Goal: Task Accomplishment & Management: Use online tool/utility

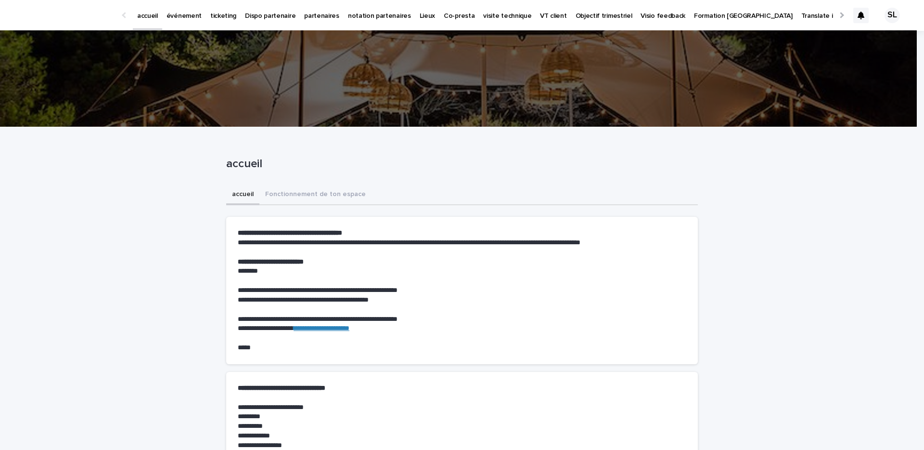
click at [188, 28] on link "événement" at bounding box center [184, 15] width 44 height 30
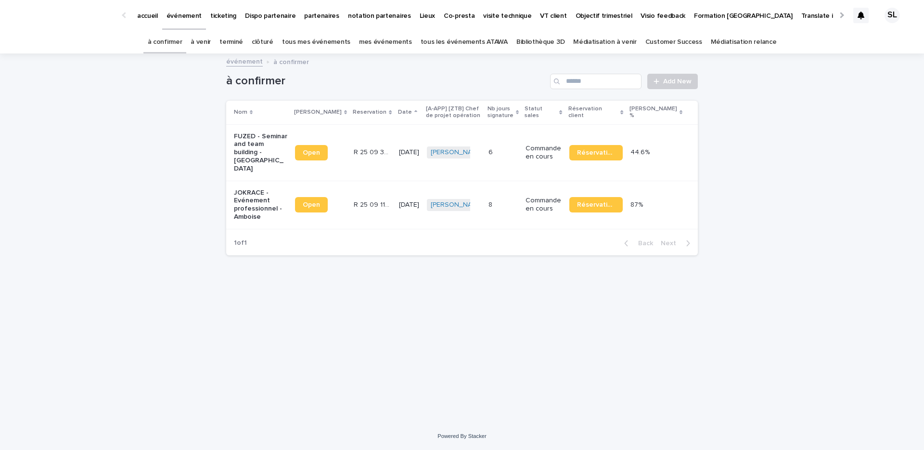
click at [211, 42] on link "à venir" at bounding box center [201, 42] width 20 height 23
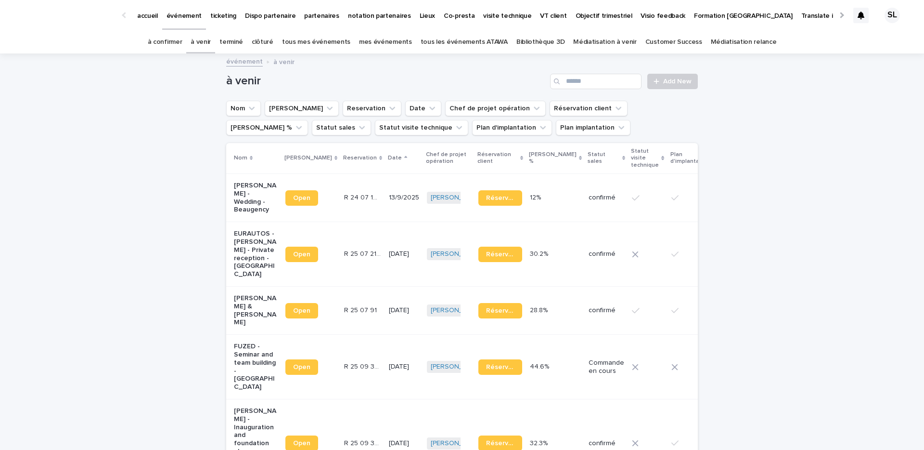
click at [243, 39] on link "terminé" at bounding box center [231, 42] width 24 height 23
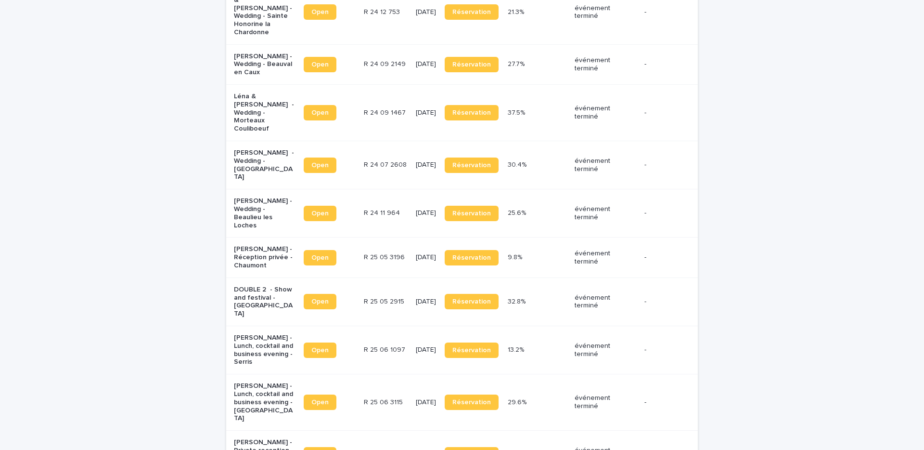
scroll to position [486, 0]
click at [260, 333] on p "[PERSON_NAME] - Lunch, cocktail and business evening - Serris" at bounding box center [264, 349] width 60 height 32
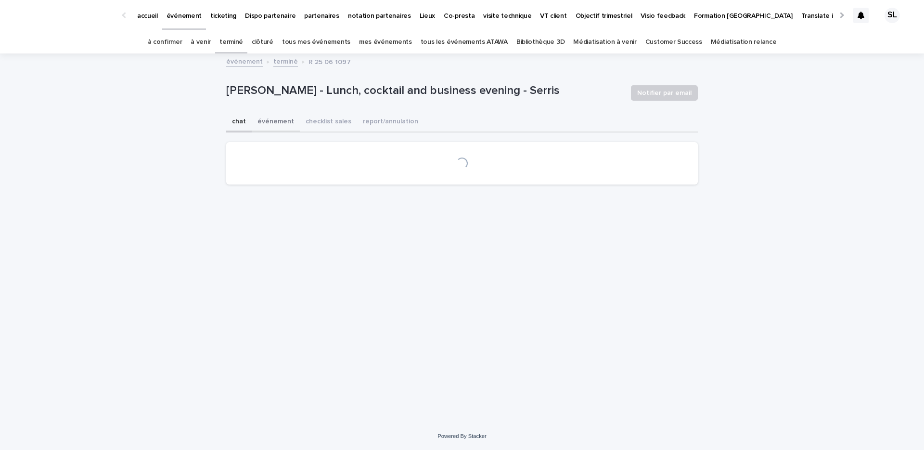
click at [277, 124] on button "événement" at bounding box center [276, 122] width 48 height 20
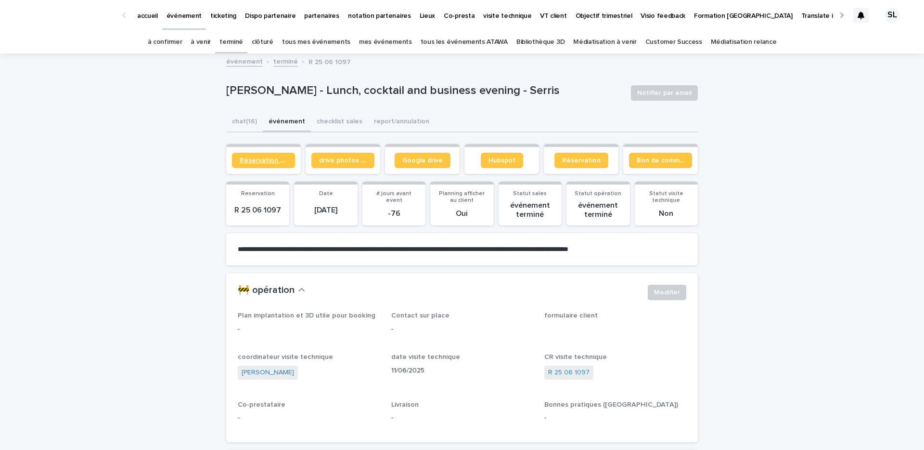
click at [254, 162] on span "Réservation client" at bounding box center [264, 160] width 48 height 7
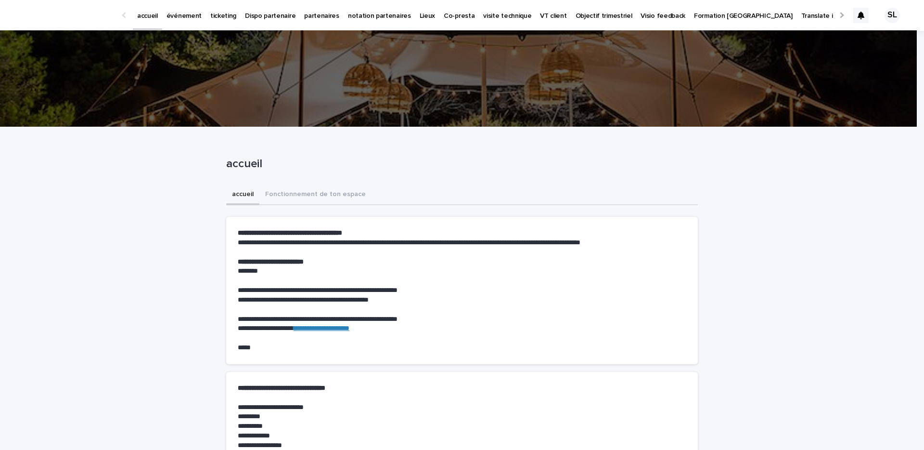
click at [179, 13] on p "événement" at bounding box center [184, 10] width 35 height 20
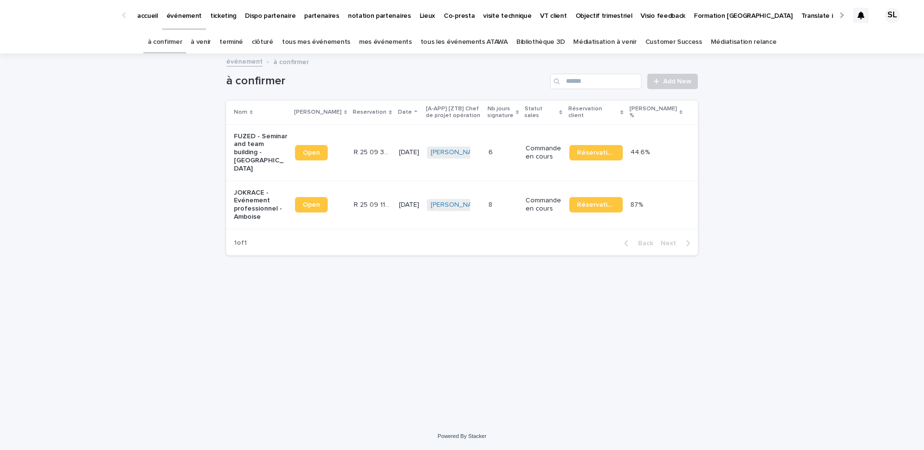
click at [205, 46] on link "à venir" at bounding box center [201, 42] width 20 height 23
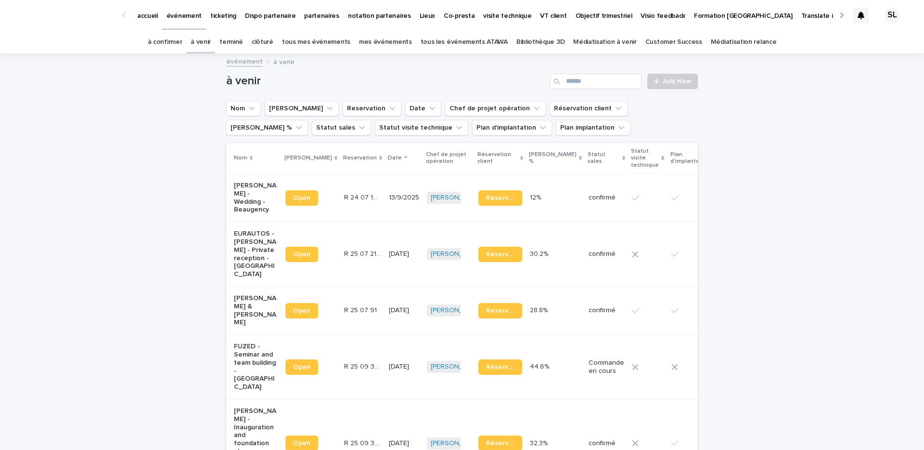
click at [256, 39] on div "clôturé" at bounding box center [262, 42] width 30 height 23
click at [243, 39] on link "terminé" at bounding box center [231, 42] width 24 height 23
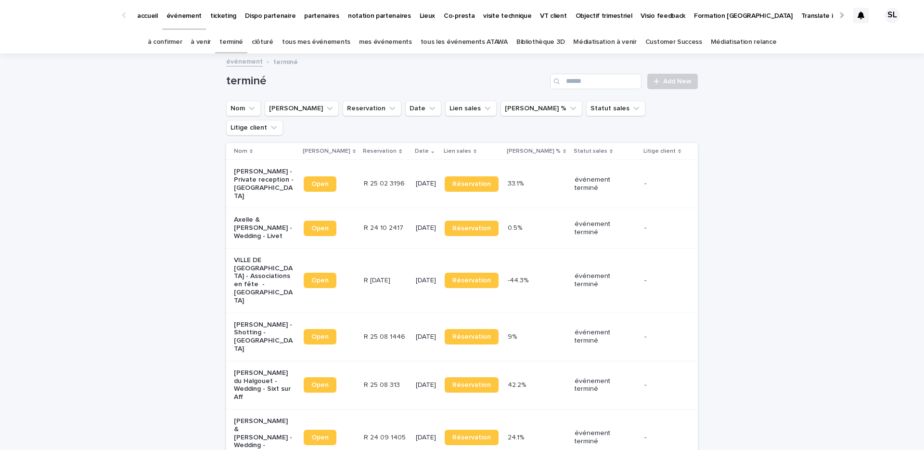
click at [252, 256] on p "VILLE DE [GEOGRAPHIC_DATA] - Associations en fête - [GEOGRAPHIC_DATA]" at bounding box center [264, 280] width 60 height 49
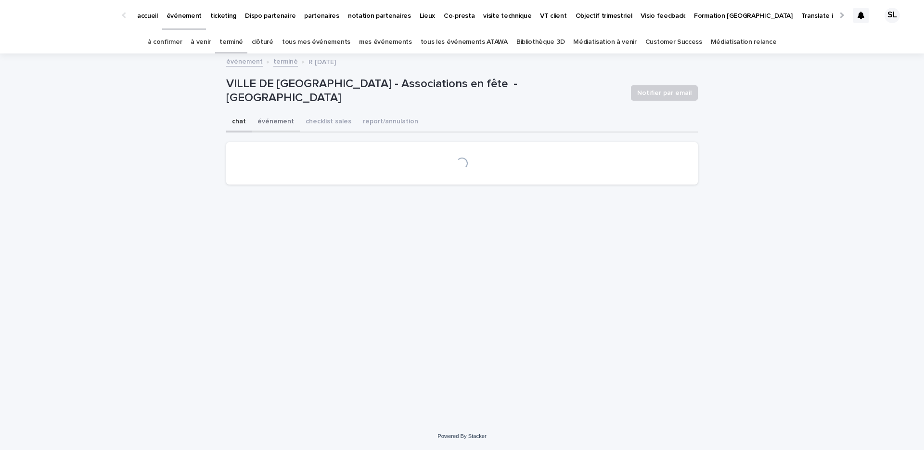
click at [255, 122] on button "événement" at bounding box center [276, 122] width 48 height 20
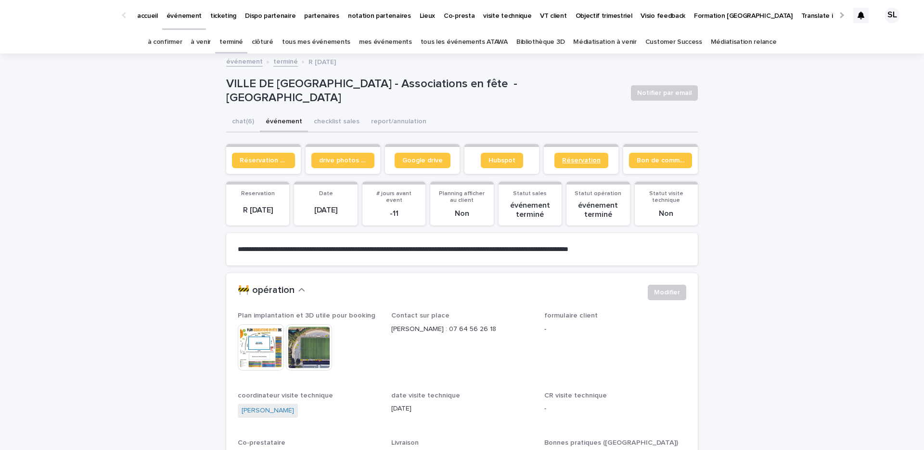
click at [583, 163] on span "Réservation" at bounding box center [581, 160] width 39 height 7
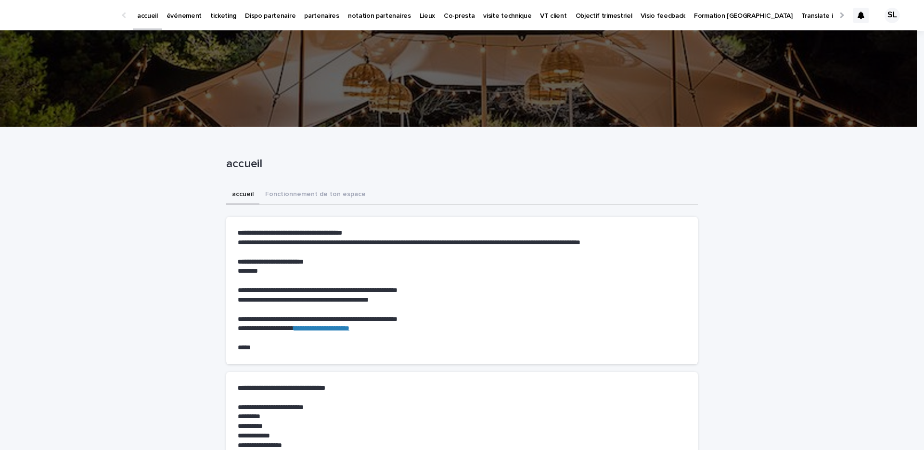
click at [178, 14] on p "événement" at bounding box center [184, 10] width 35 height 20
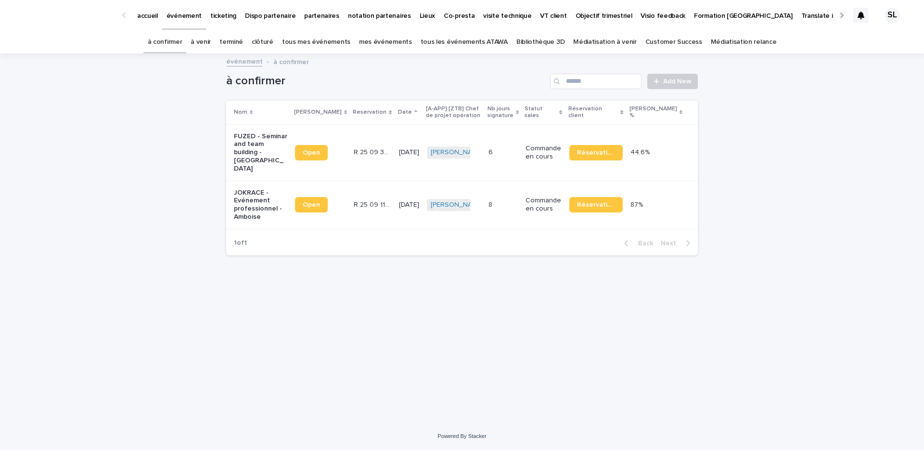
click at [211, 42] on link "à venir" at bounding box center [201, 42] width 20 height 23
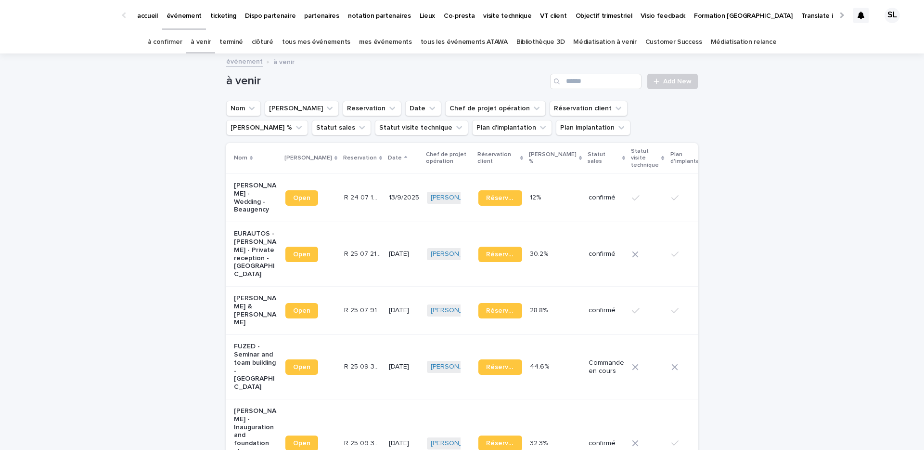
click at [243, 42] on link "terminé" at bounding box center [231, 42] width 24 height 23
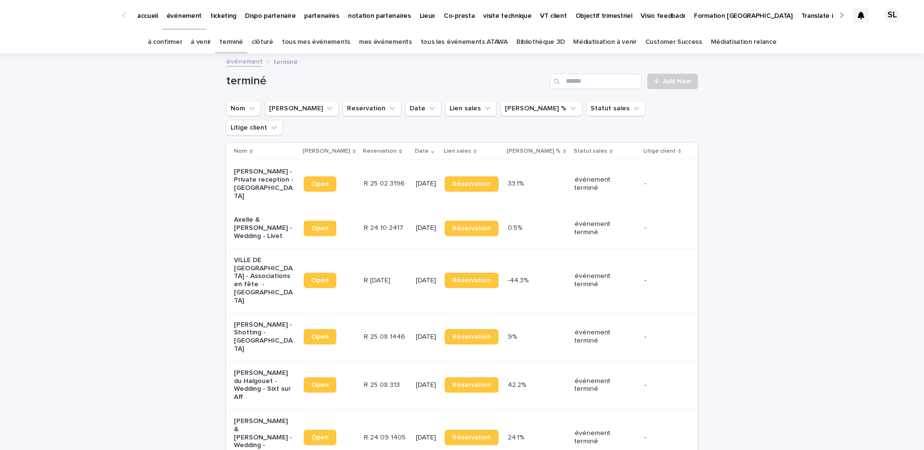
click at [252, 256] on p "VILLE DE [GEOGRAPHIC_DATA] - Associations en fête - [GEOGRAPHIC_DATA]" at bounding box center [264, 280] width 60 height 49
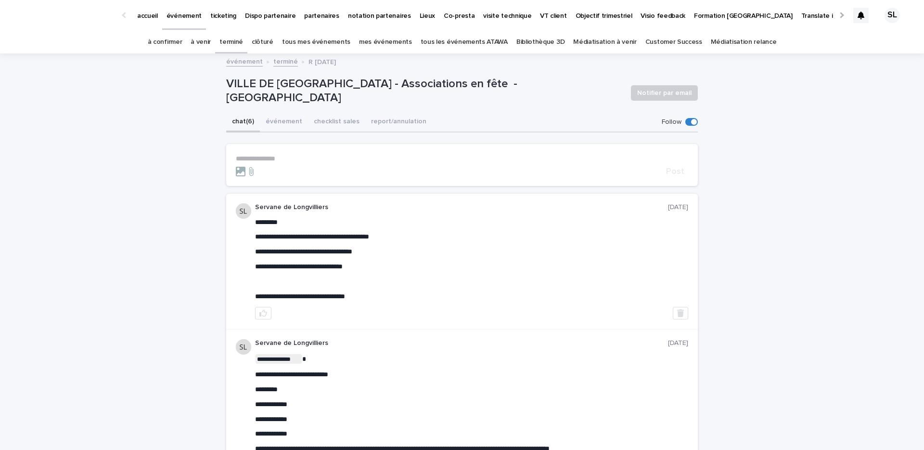
click at [247, 46] on div "terminé" at bounding box center [231, 42] width 32 height 23
click at [243, 41] on link "terminé" at bounding box center [231, 42] width 24 height 23
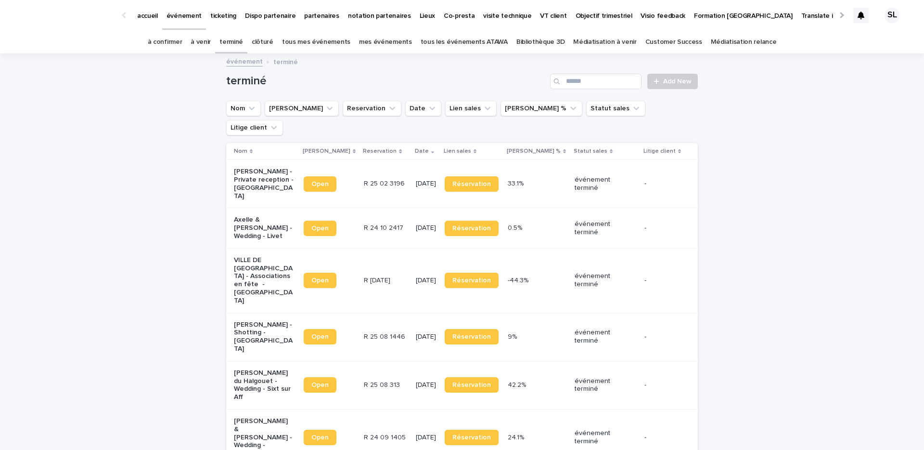
click at [271, 256] on p "VILLE DE [GEOGRAPHIC_DATA] - Associations en fête - [GEOGRAPHIC_DATA]" at bounding box center [264, 280] width 60 height 49
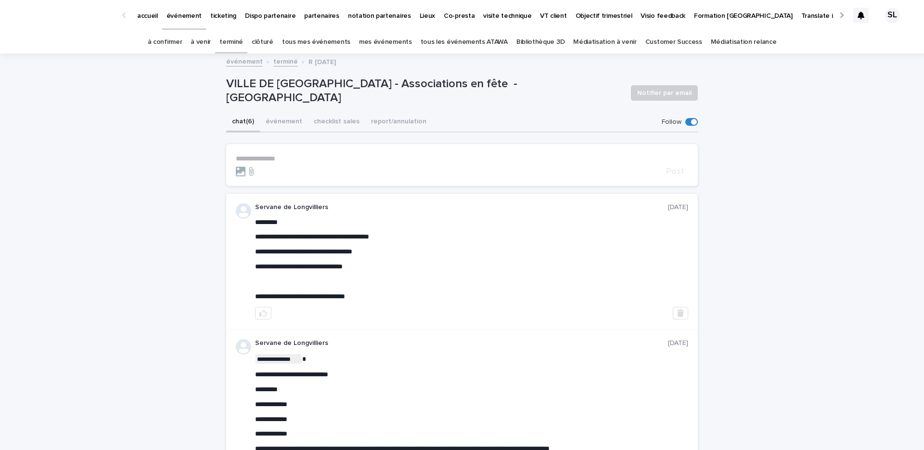
click at [269, 123] on button "événement" at bounding box center [284, 122] width 48 height 20
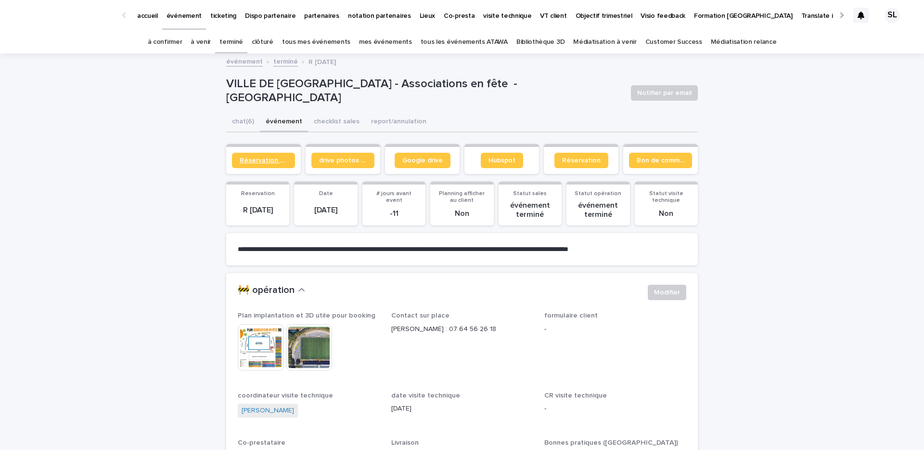
click at [253, 166] on link "Réservation client" at bounding box center [263, 160] width 63 height 15
